Goal: Task Accomplishment & Management: Manage account settings

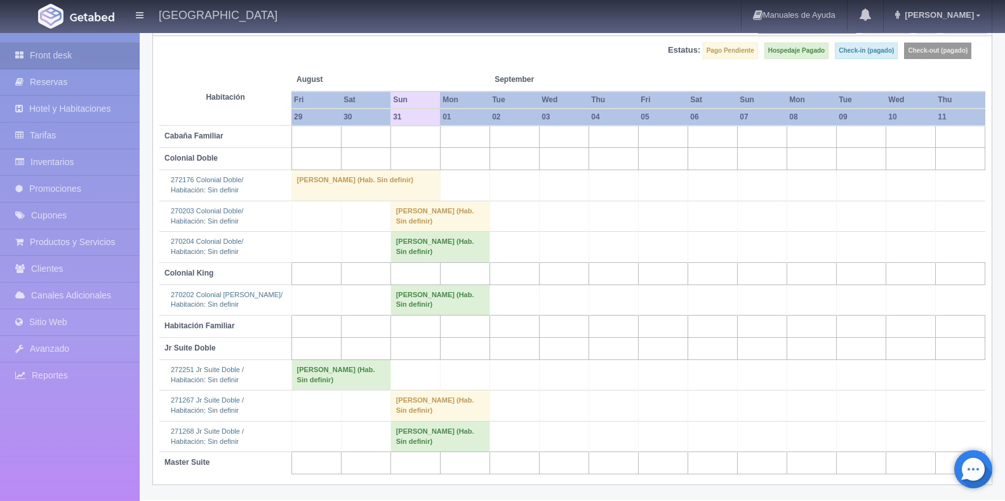
scroll to position [131, 0]
click at [423, 251] on td "[PERSON_NAME] (Hab. Sin definir)" at bounding box center [439, 247] width 99 height 30
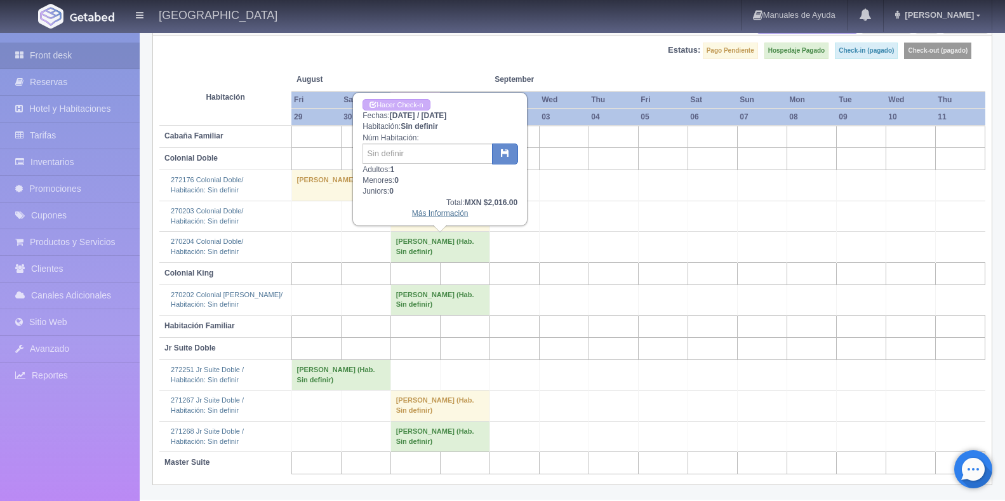
click at [434, 212] on link "Más Información" at bounding box center [440, 213] width 56 height 9
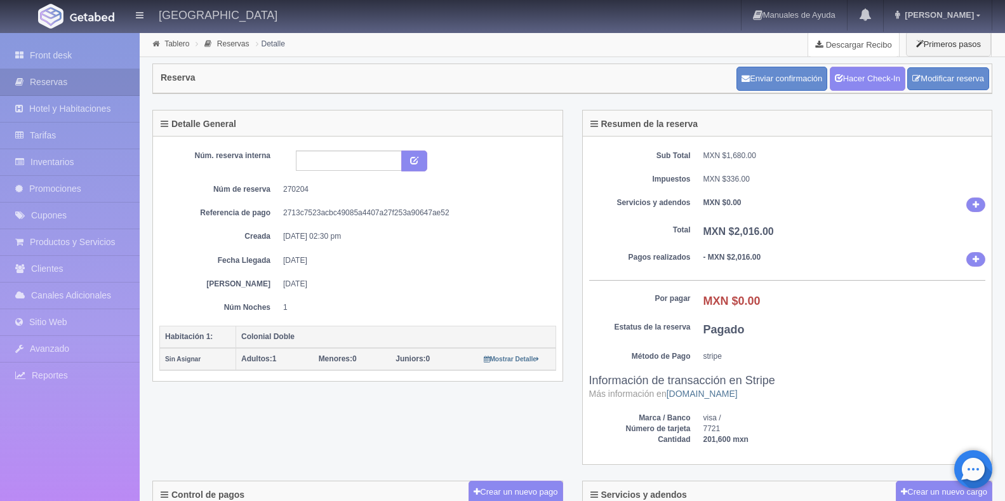
click at [852, 41] on link "Descargar Recibo" at bounding box center [853, 44] width 91 height 25
click at [68, 43] on link "Front desk" at bounding box center [70, 56] width 140 height 26
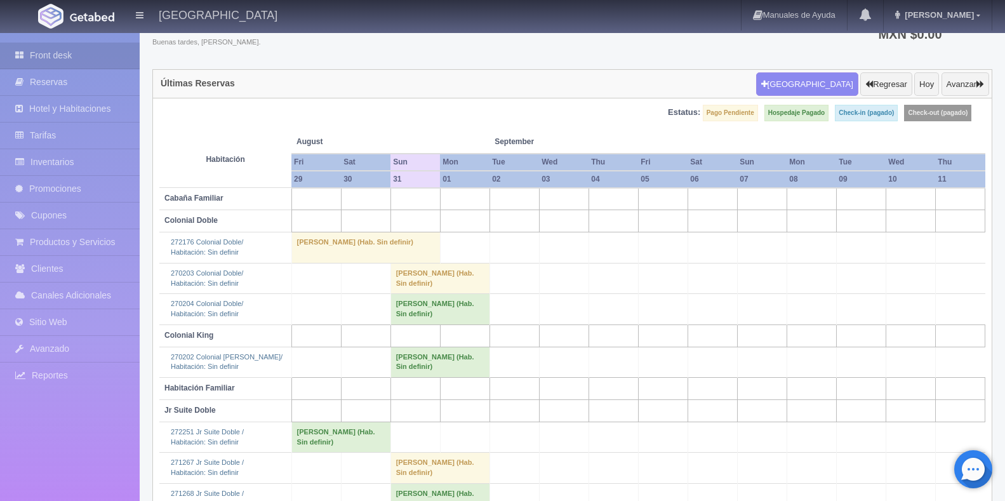
scroll to position [127, 0]
